Goal: Task Accomplishment & Management: Manage account settings

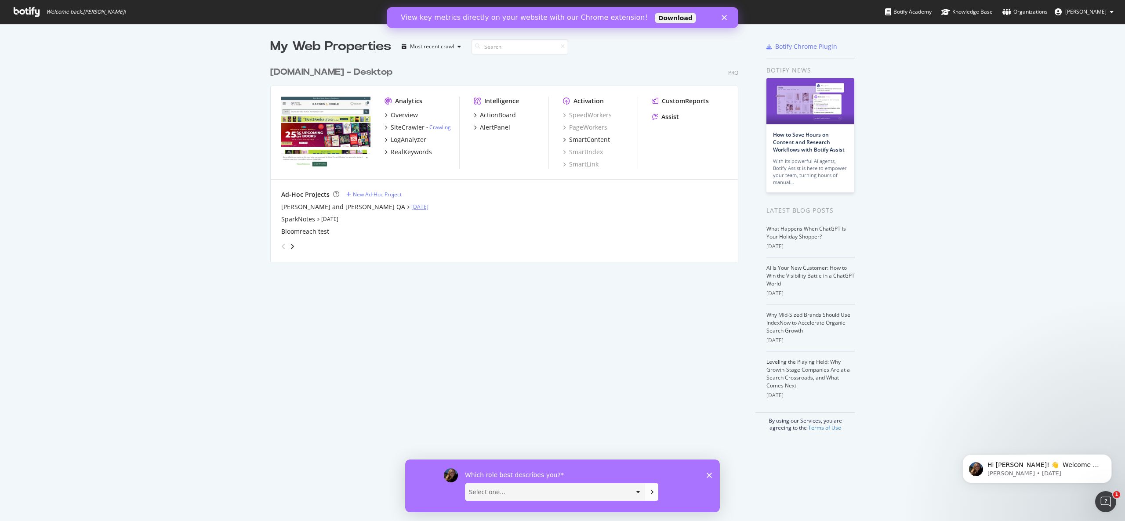
click at [411, 206] on link "[DATE]" at bounding box center [419, 206] width 17 height 7
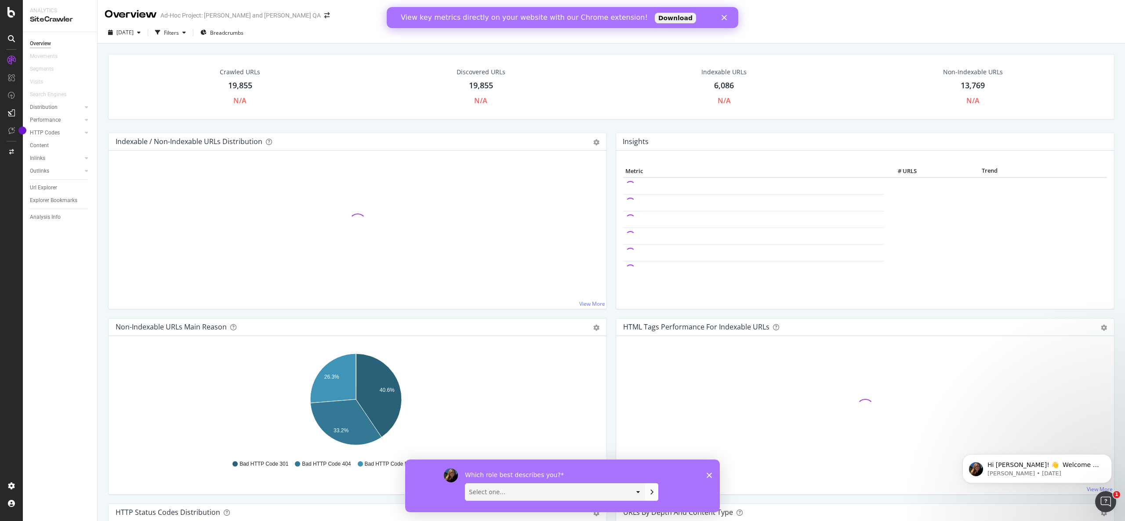
click at [726, 19] on polygon "Close" at bounding box center [724, 17] width 5 height 5
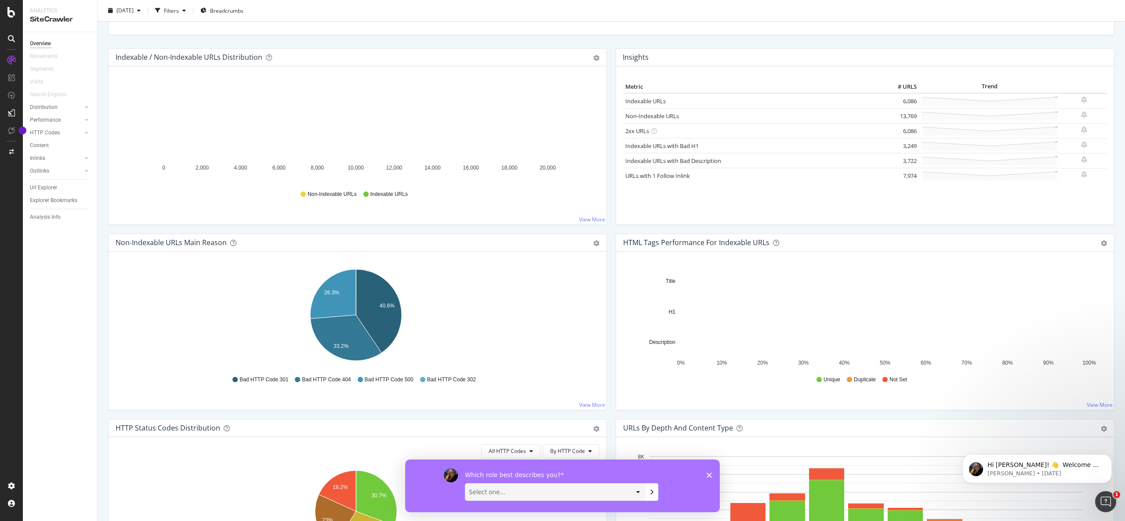
scroll to position [88, 0]
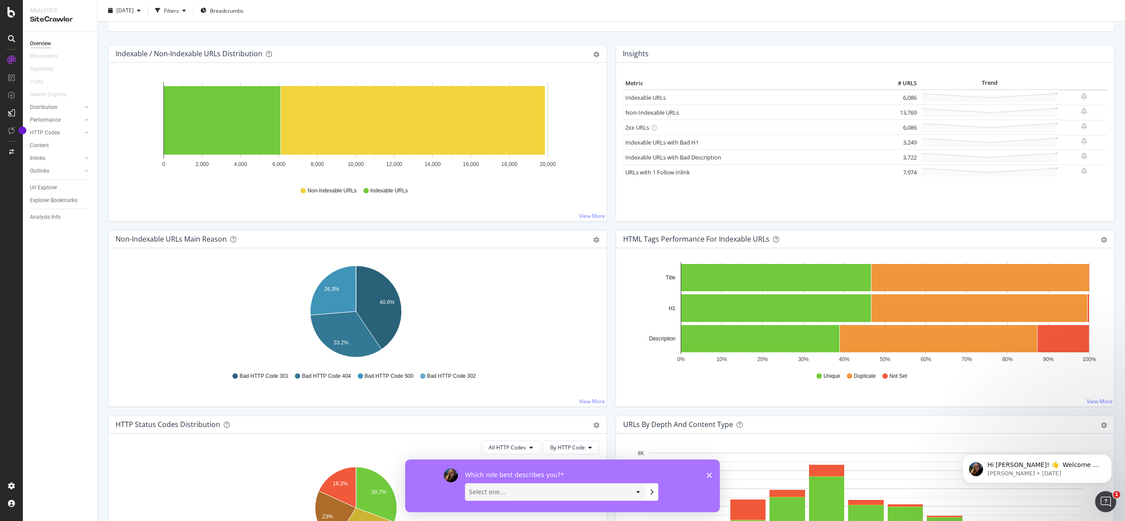
click at [710, 473] on icon "Close survey" at bounding box center [709, 475] width 5 height 5
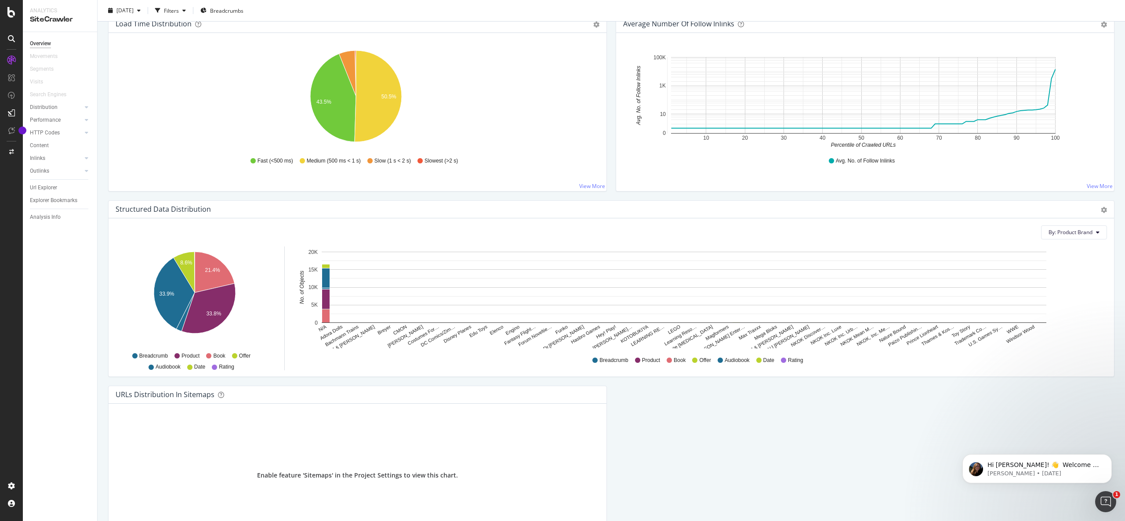
scroll to position [703, 0]
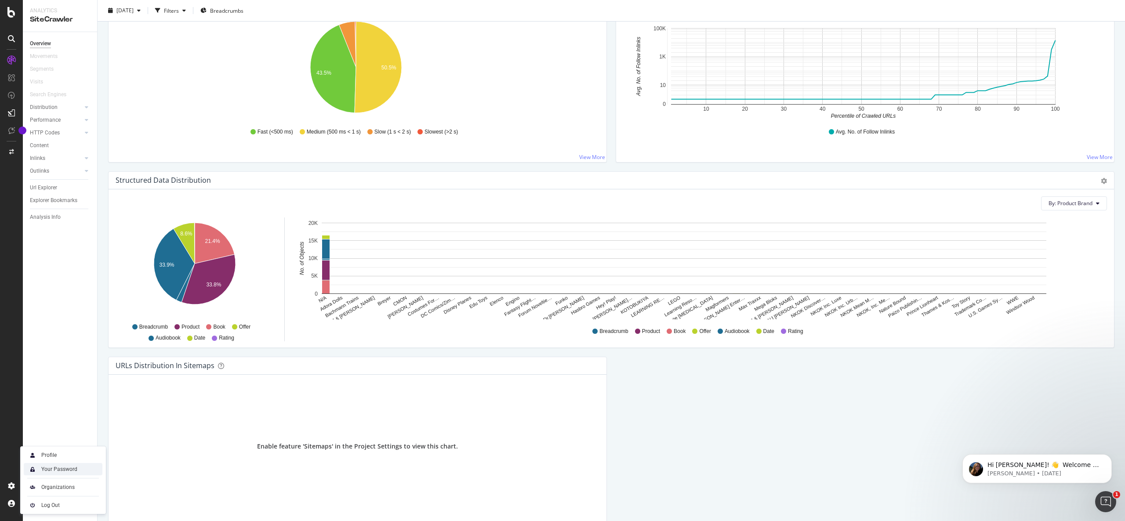
click at [62, 468] on div "Your Password" at bounding box center [59, 469] width 36 height 7
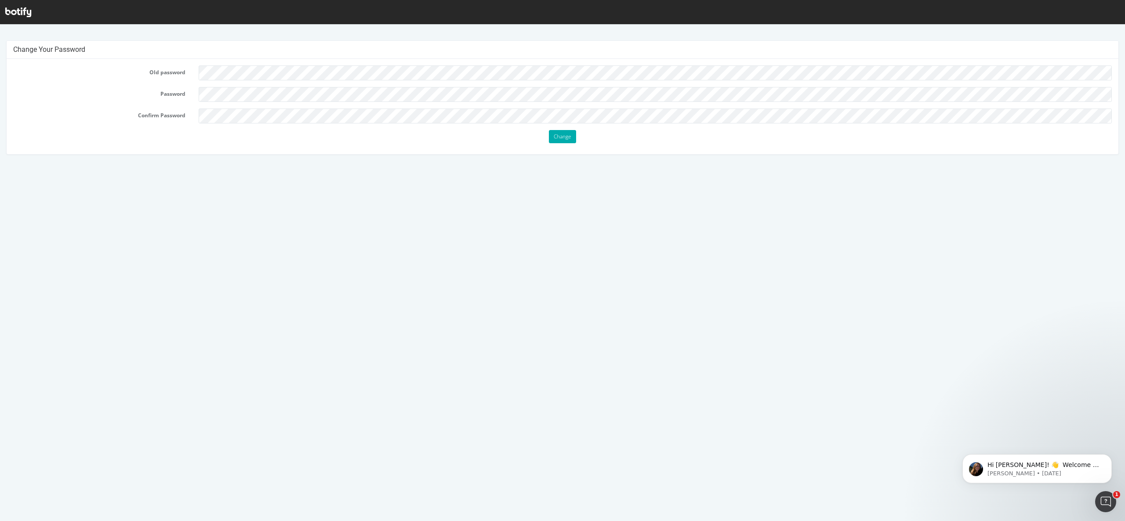
scroll to position [2, 0]
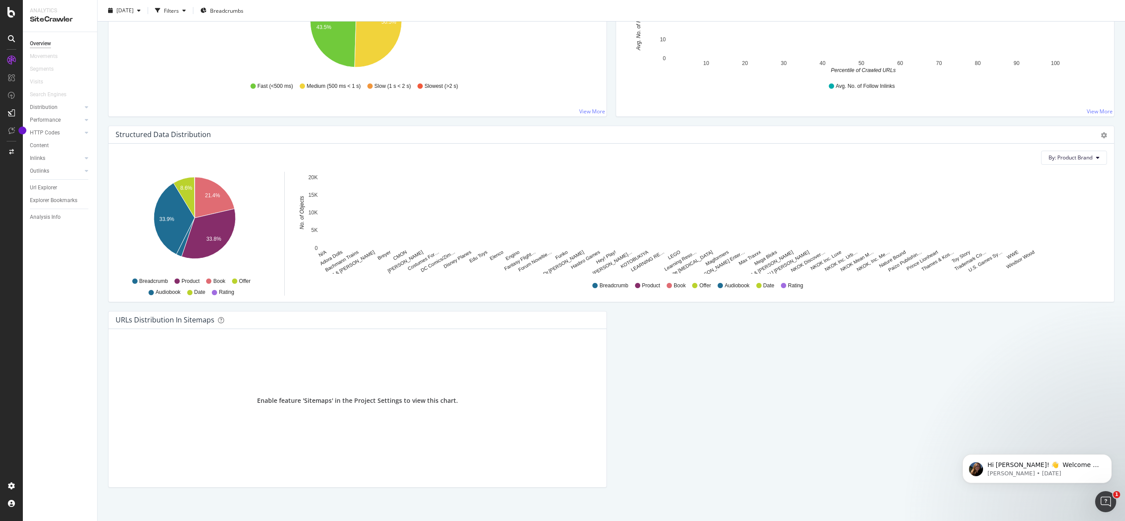
scroll to position [755, 0]
